Goal: Transaction & Acquisition: Book appointment/travel/reservation

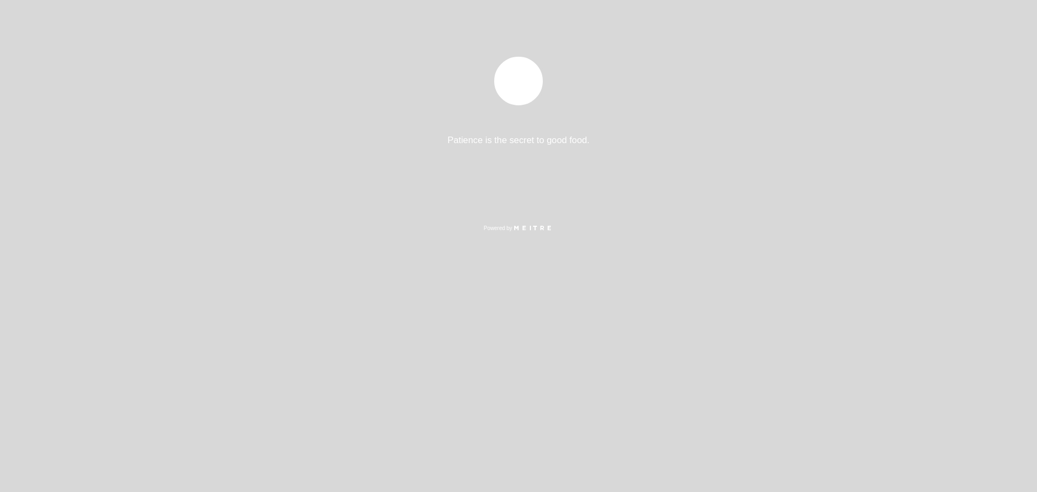
select select "es"
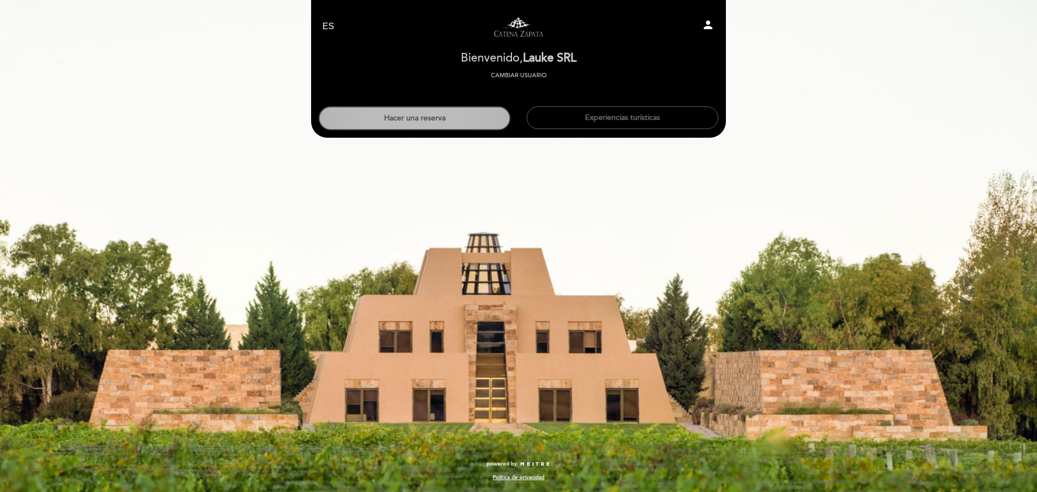
click at [439, 123] on button "Hacer una reserva" at bounding box center [415, 118] width 192 height 24
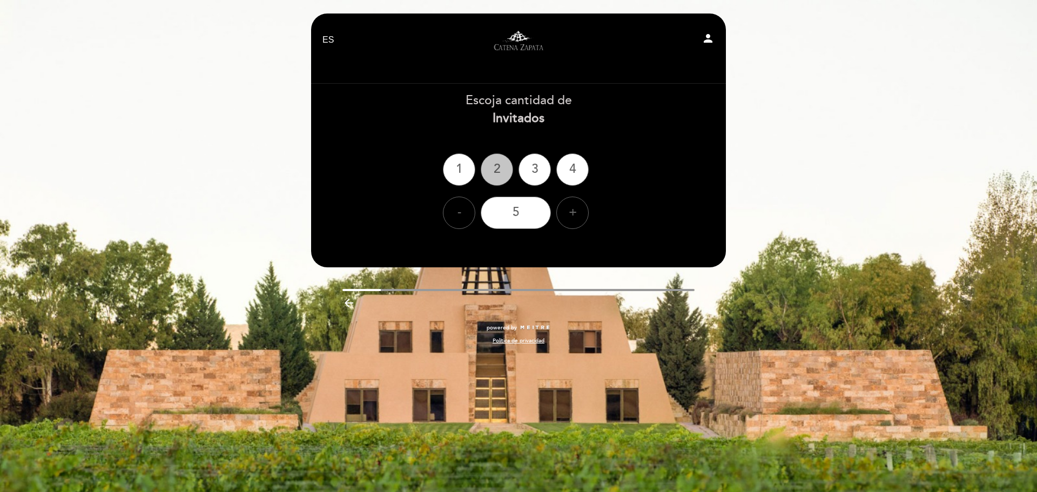
click at [509, 169] on div "2" at bounding box center [497, 169] width 32 height 32
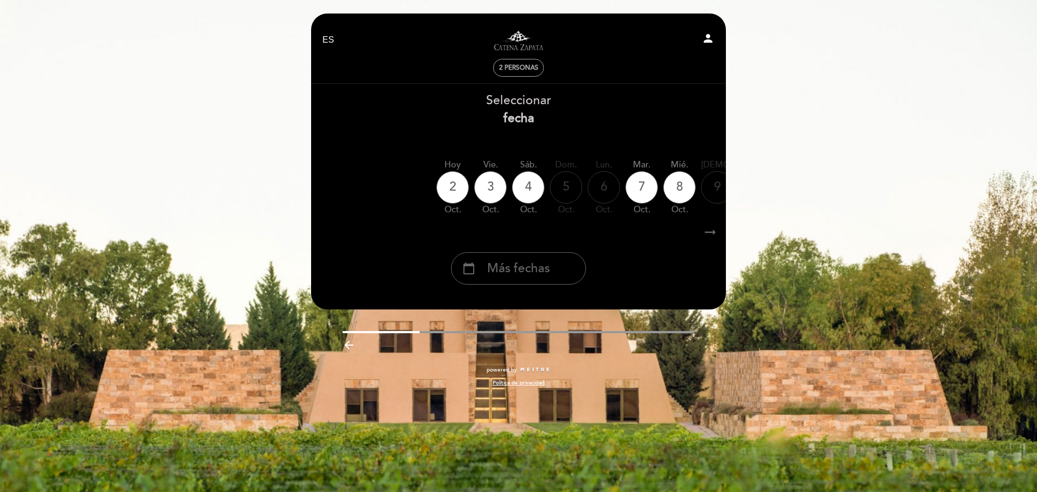
click at [532, 67] on span "2 personas" at bounding box center [518, 68] width 39 height 8
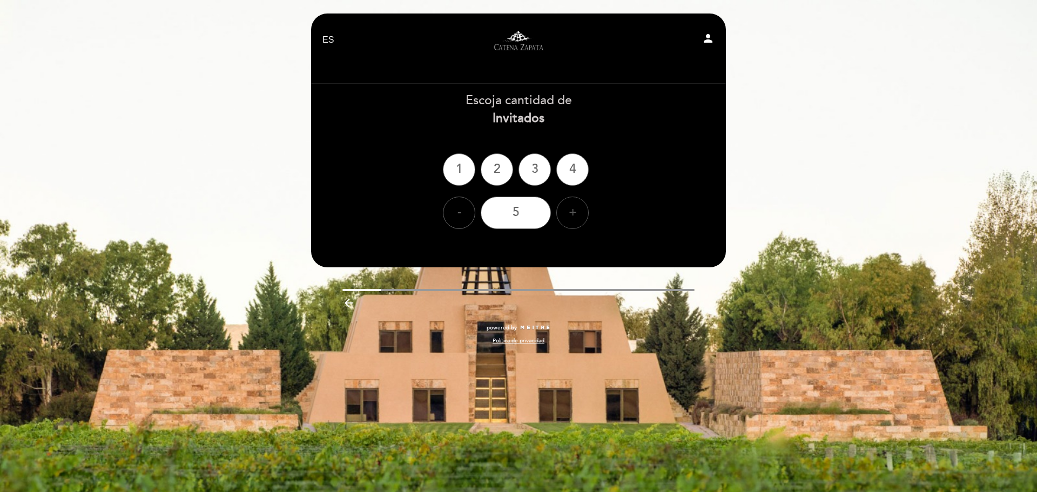
click at [563, 219] on div "+" at bounding box center [572, 213] width 32 height 32
click at [540, 214] on div "8" at bounding box center [516, 213] width 70 height 32
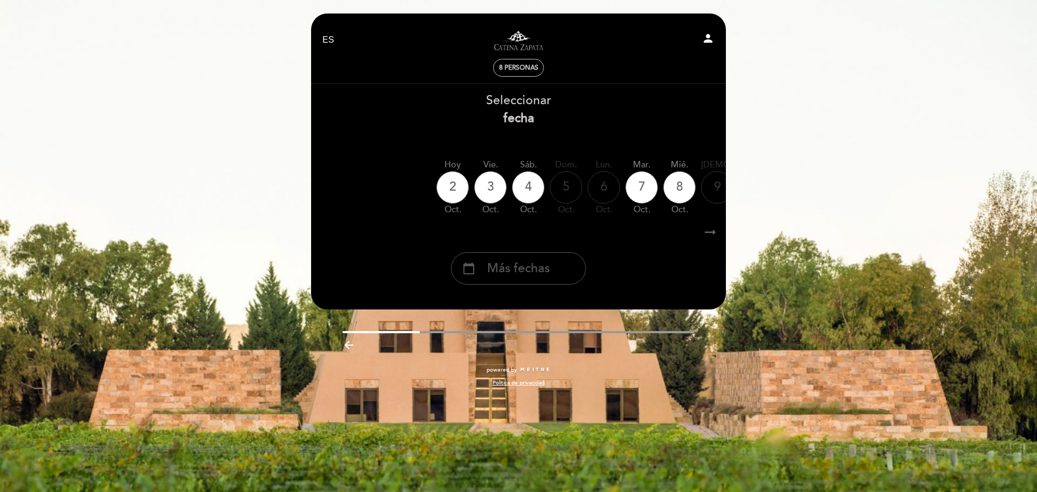
click at [539, 265] on span "Más fechas" at bounding box center [518, 269] width 63 height 18
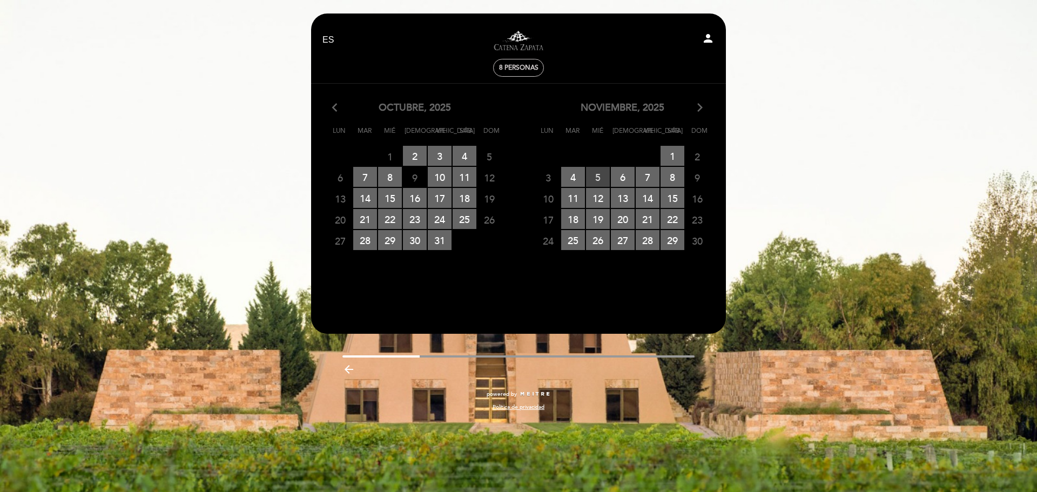
click at [586, 180] on span "5 RESERVAS DISPONIBLES" at bounding box center [598, 177] width 24 height 20
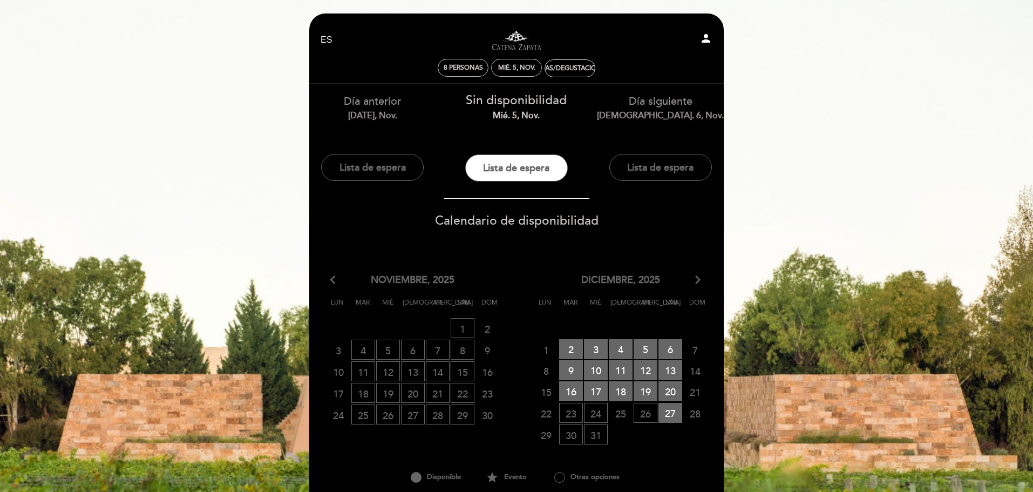
click at [700, 276] on icon "arrow_forward_ios" at bounding box center [698, 280] width 10 height 14
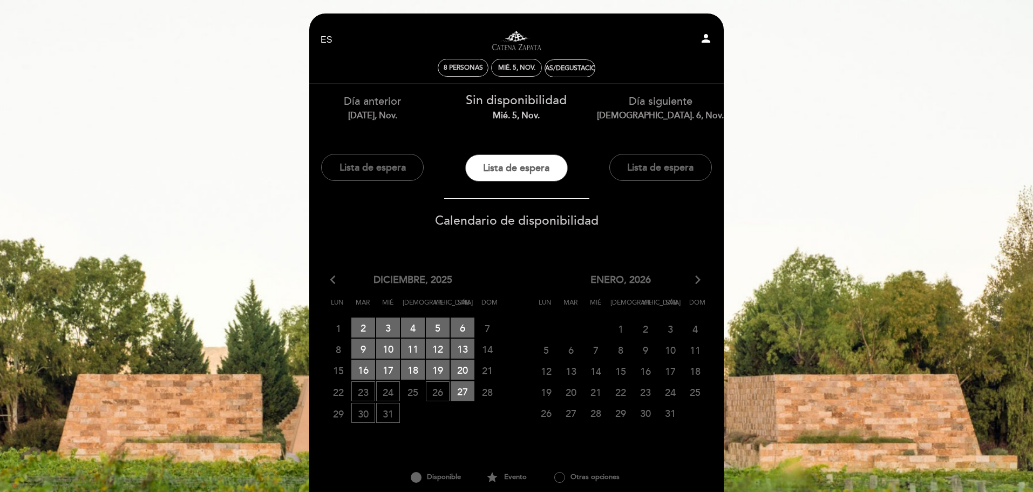
click at [331, 282] on icon "arrow_back_ios" at bounding box center [335, 280] width 10 height 14
